Goal: Information Seeking & Learning: Learn about a topic

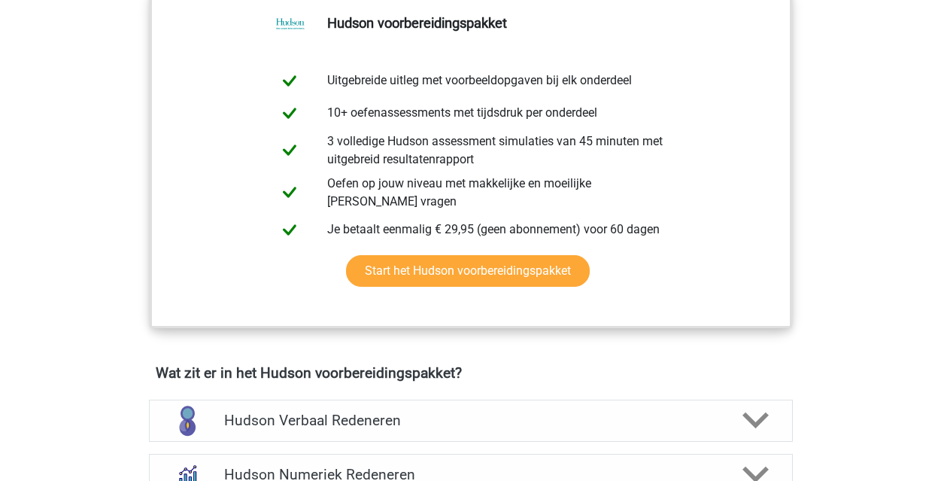
scroll to position [903, 0]
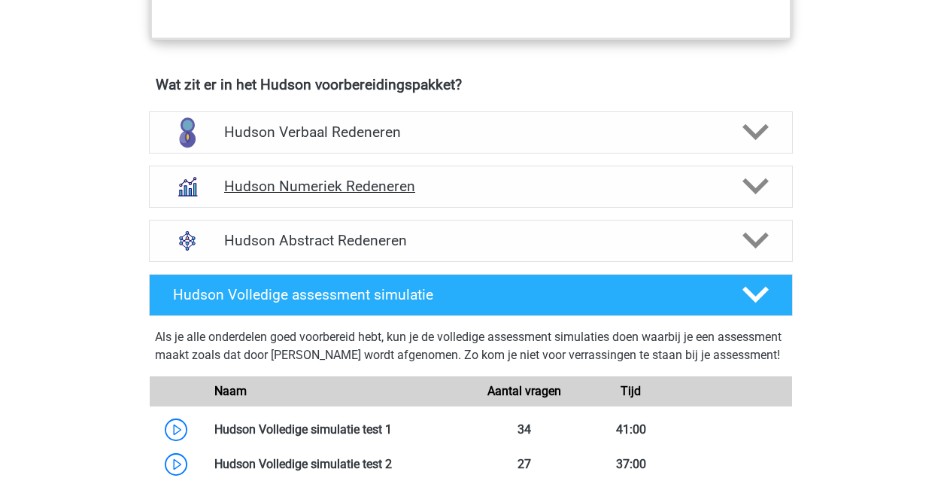
click at [758, 178] on icon at bounding box center [756, 186] width 26 height 26
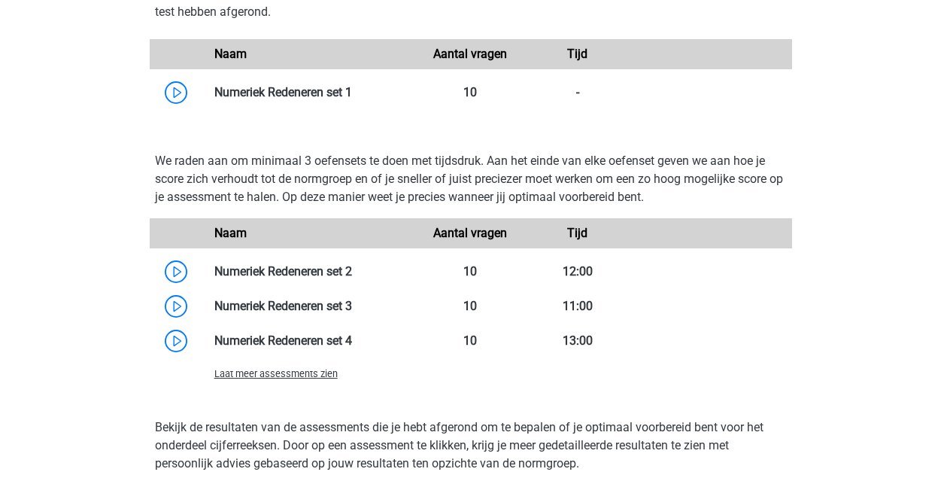
scroll to position [1279, 0]
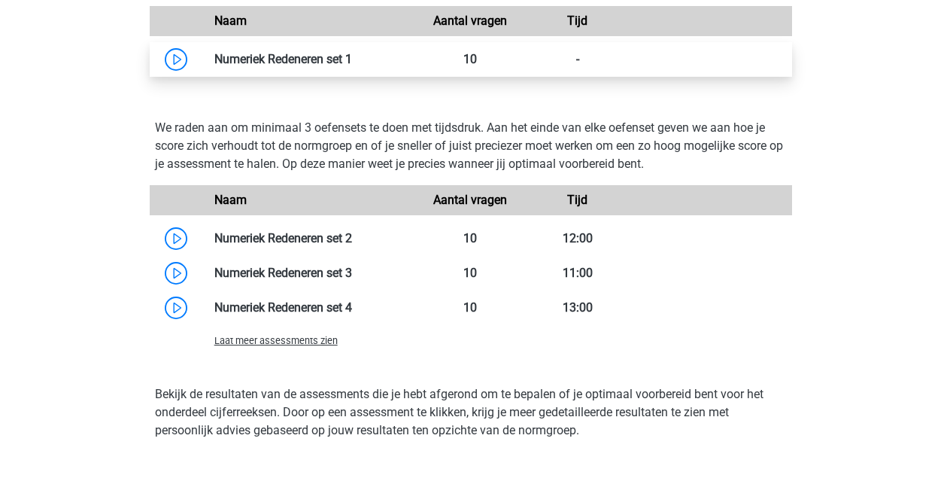
click at [352, 65] on link at bounding box center [352, 59] width 0 height 14
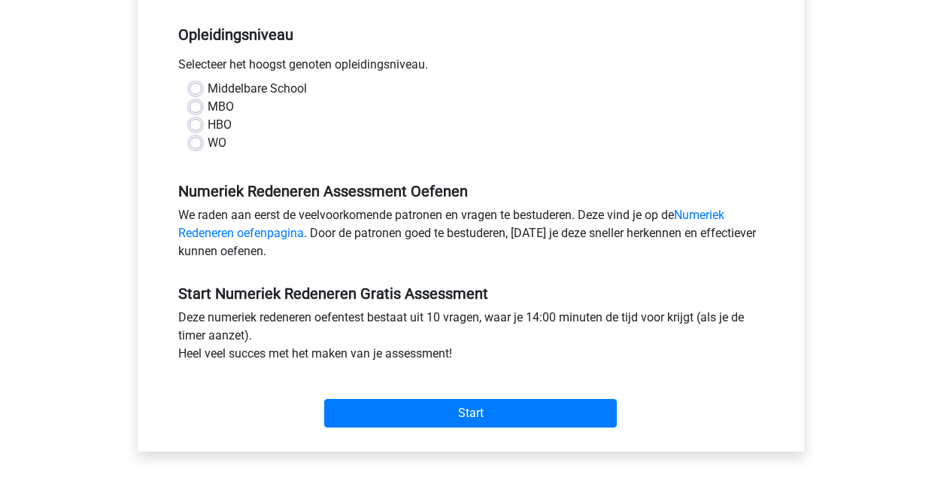
scroll to position [301, 0]
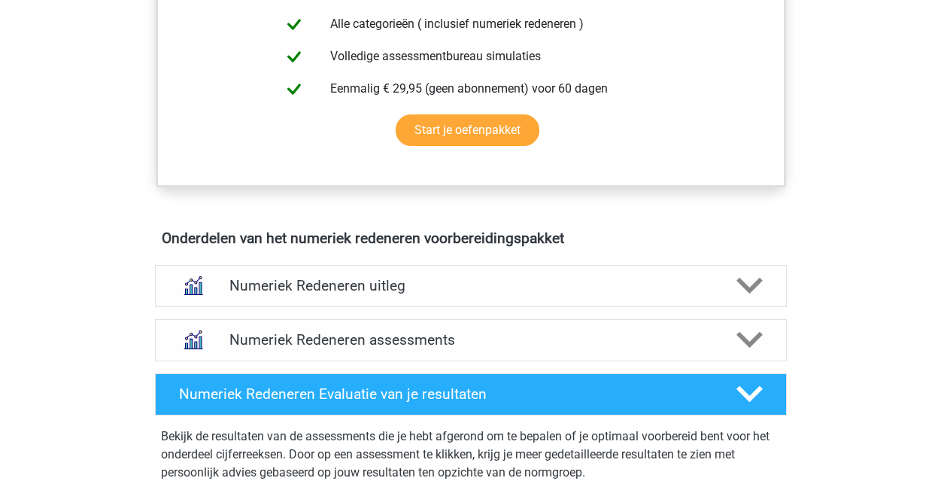
scroll to position [752, 0]
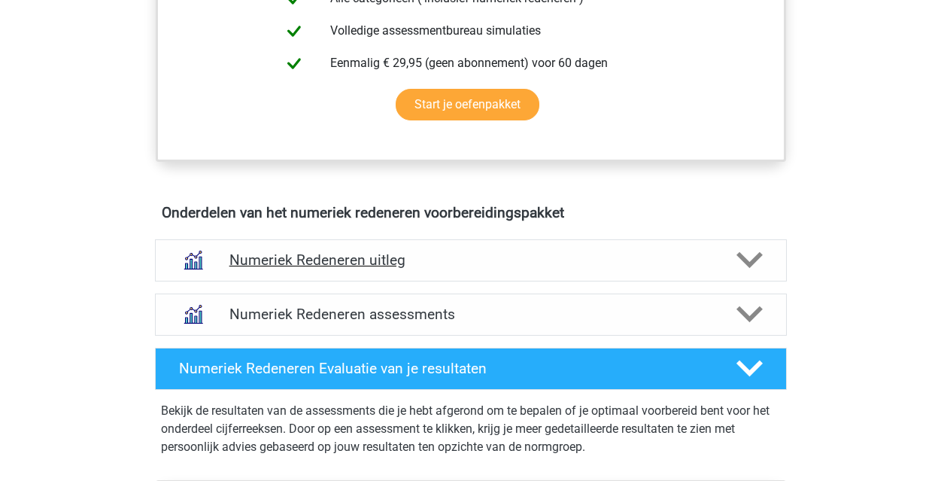
click at [738, 259] on icon at bounding box center [749, 260] width 26 height 26
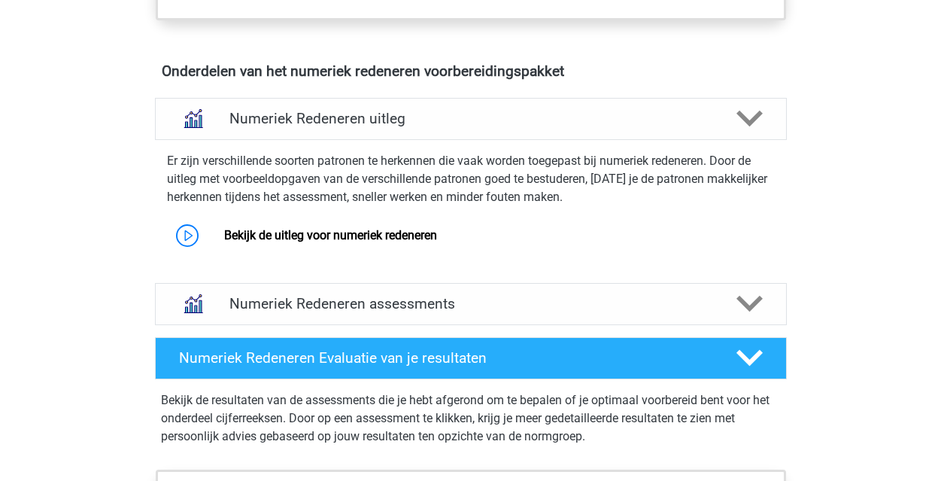
scroll to position [903, 0]
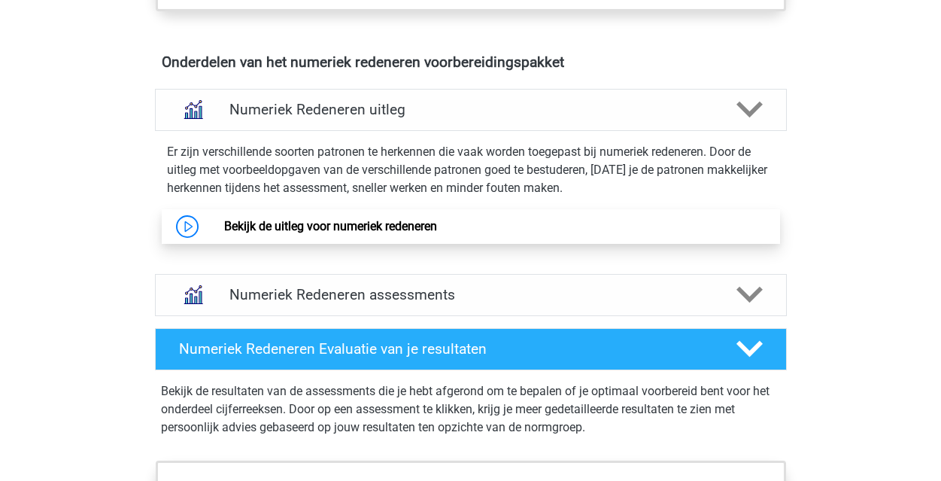
click at [267, 221] on link "Bekijk de uitleg voor numeriek redeneren" at bounding box center [330, 226] width 213 height 14
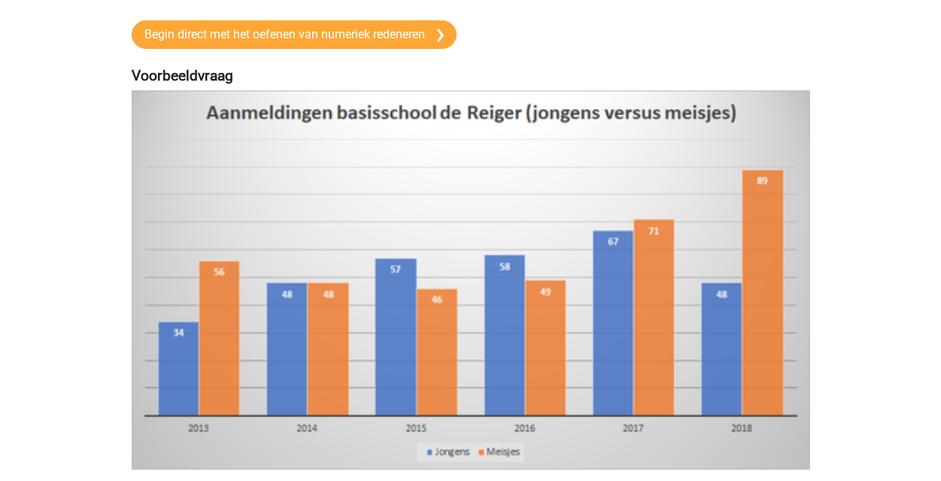
scroll to position [301, 0]
